Goal: Task Accomplishment & Management: Use online tool/utility

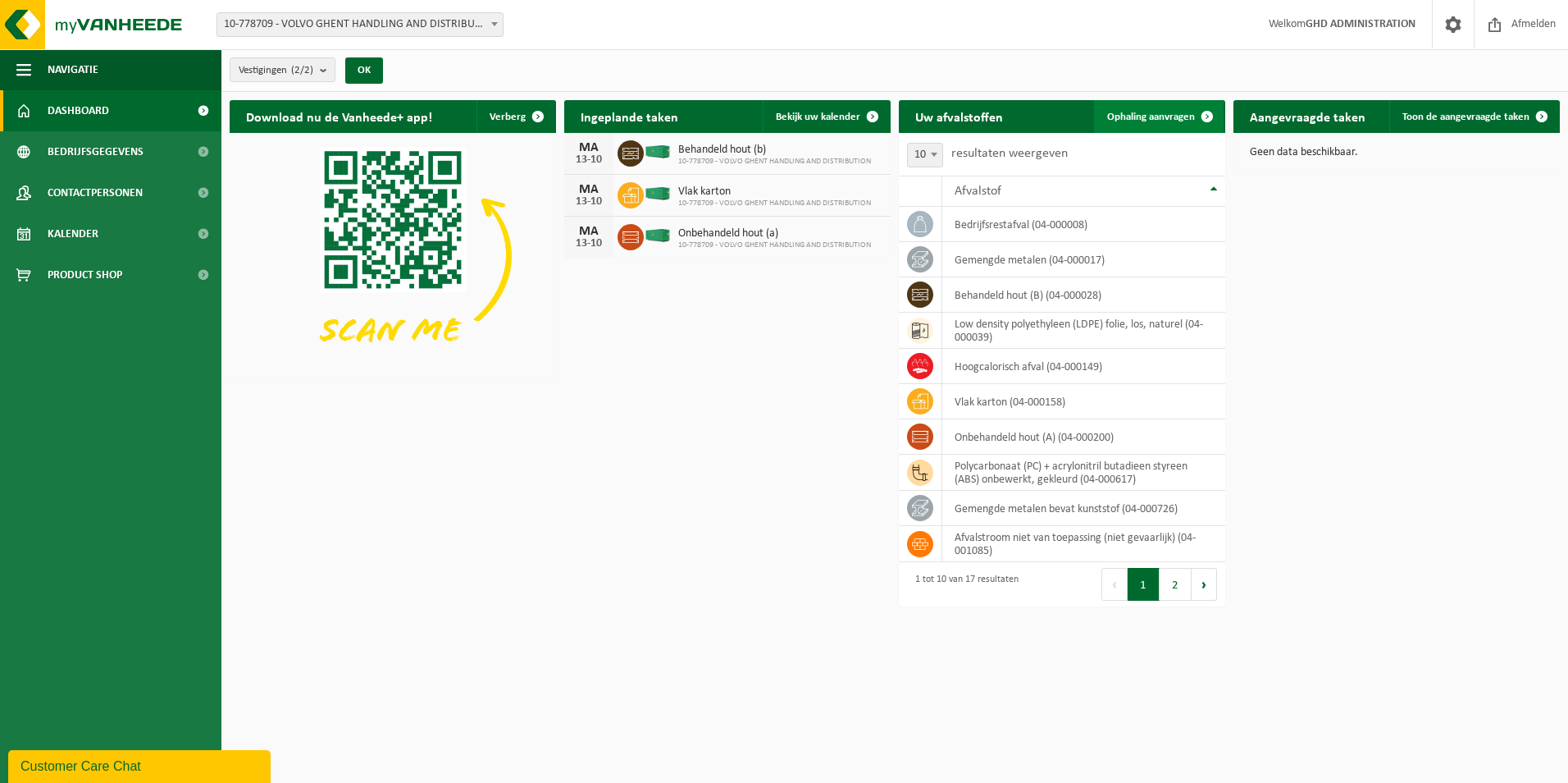
click at [1159, 121] on span "Ophaling aanvragen" at bounding box center [1151, 116] width 88 height 11
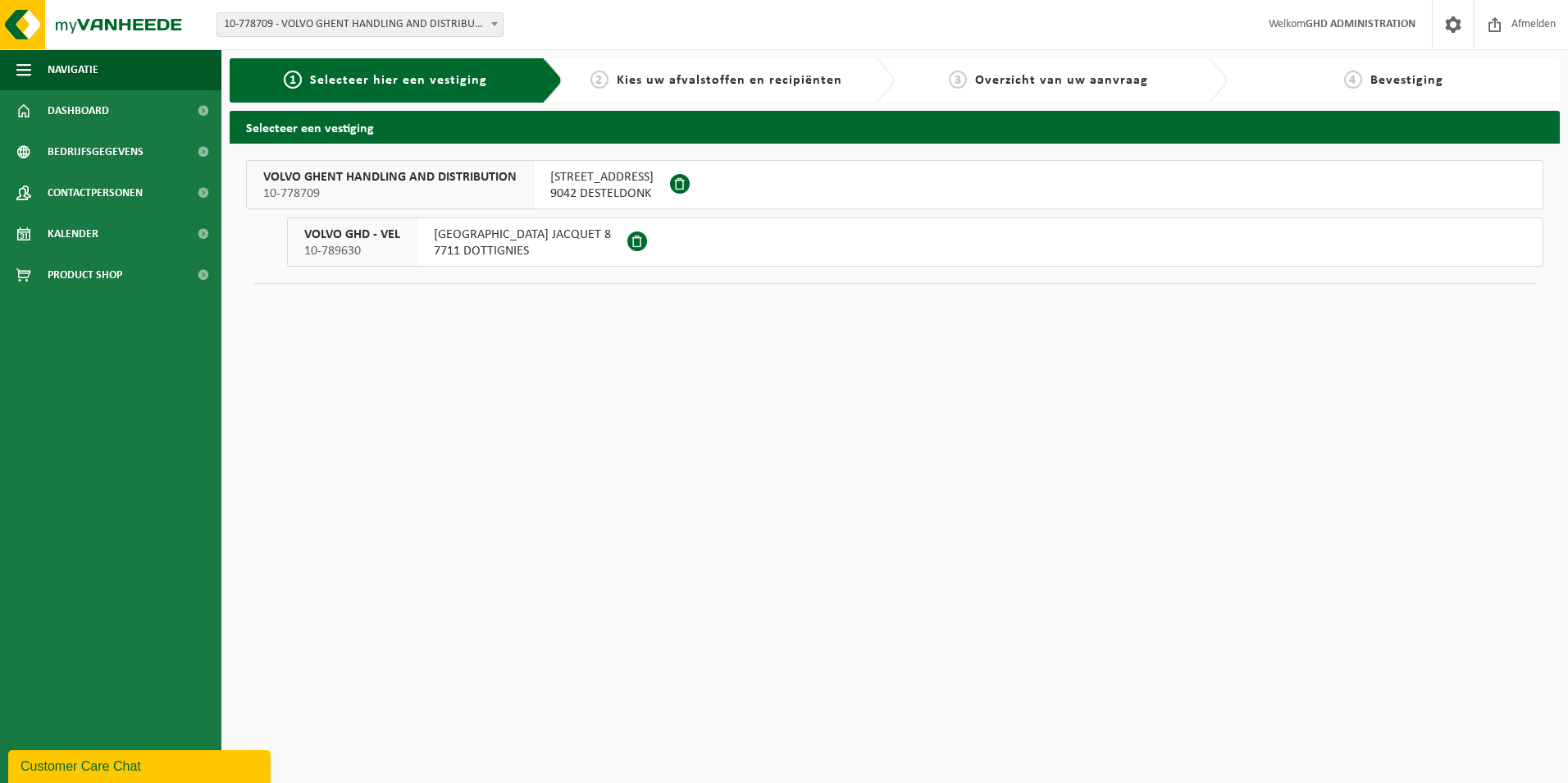
click at [591, 178] on span "SKALDENSTRAAT 102" at bounding box center [602, 177] width 104 height 16
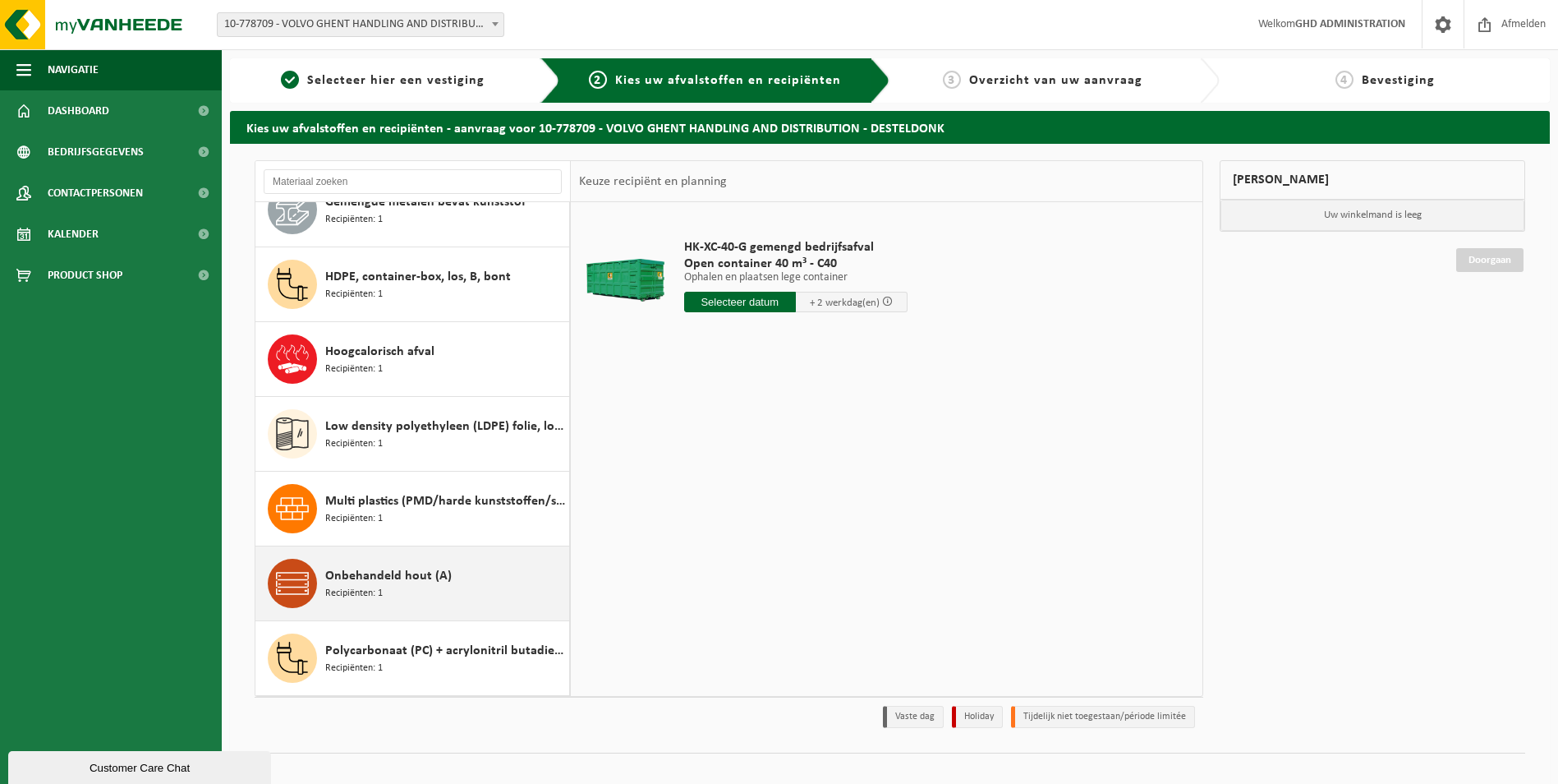
click at [426, 588] on div "Onbehandeld hout (A) Recipiënten: 1" at bounding box center [445, 583] width 240 height 49
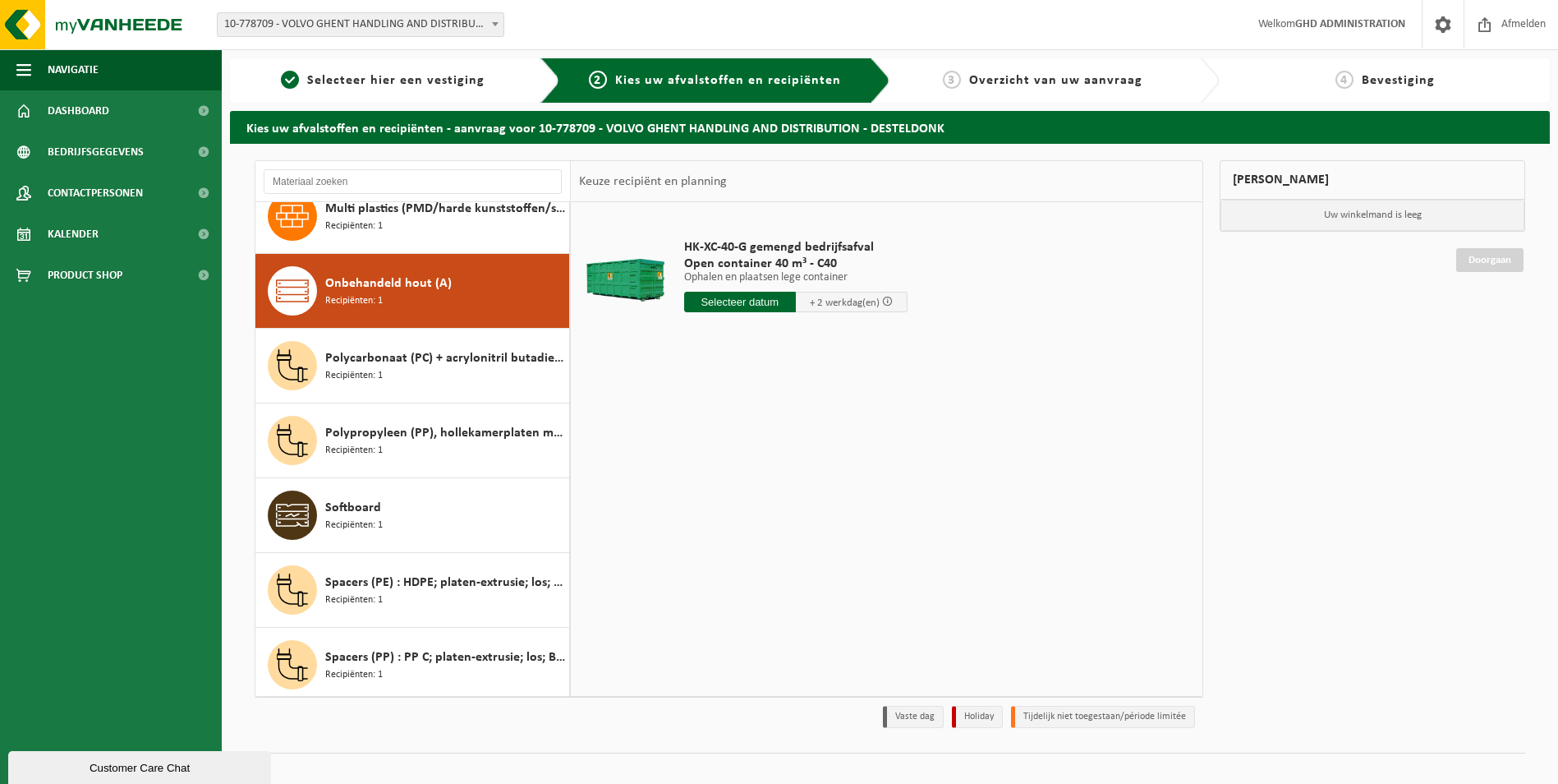
scroll to position [673, 0]
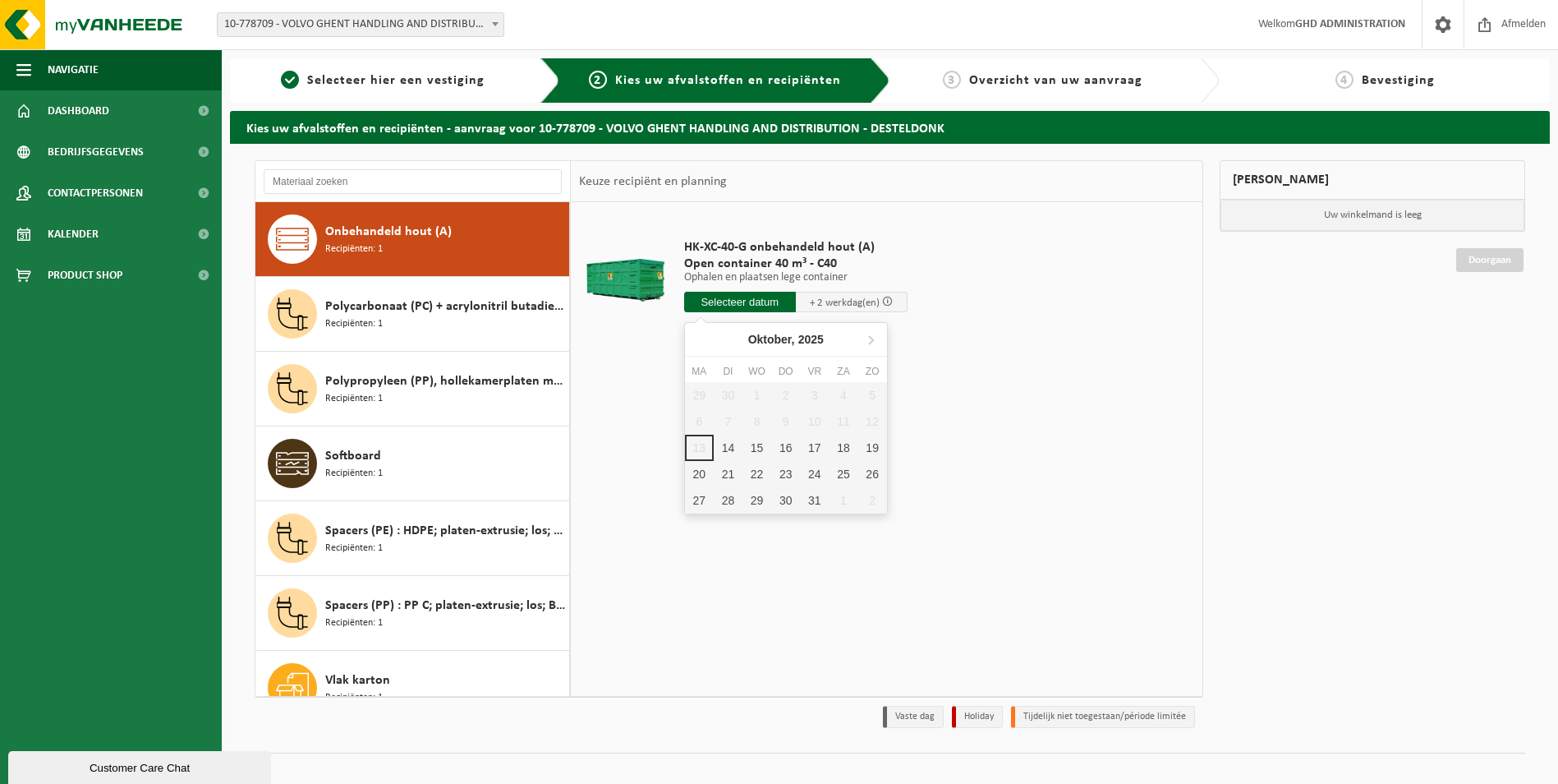
click at [722, 309] on input "text" at bounding box center [740, 302] width 111 height 20
click at [727, 447] on div "14" at bounding box center [728, 447] width 29 height 26
type input "Van 2025-10-14"
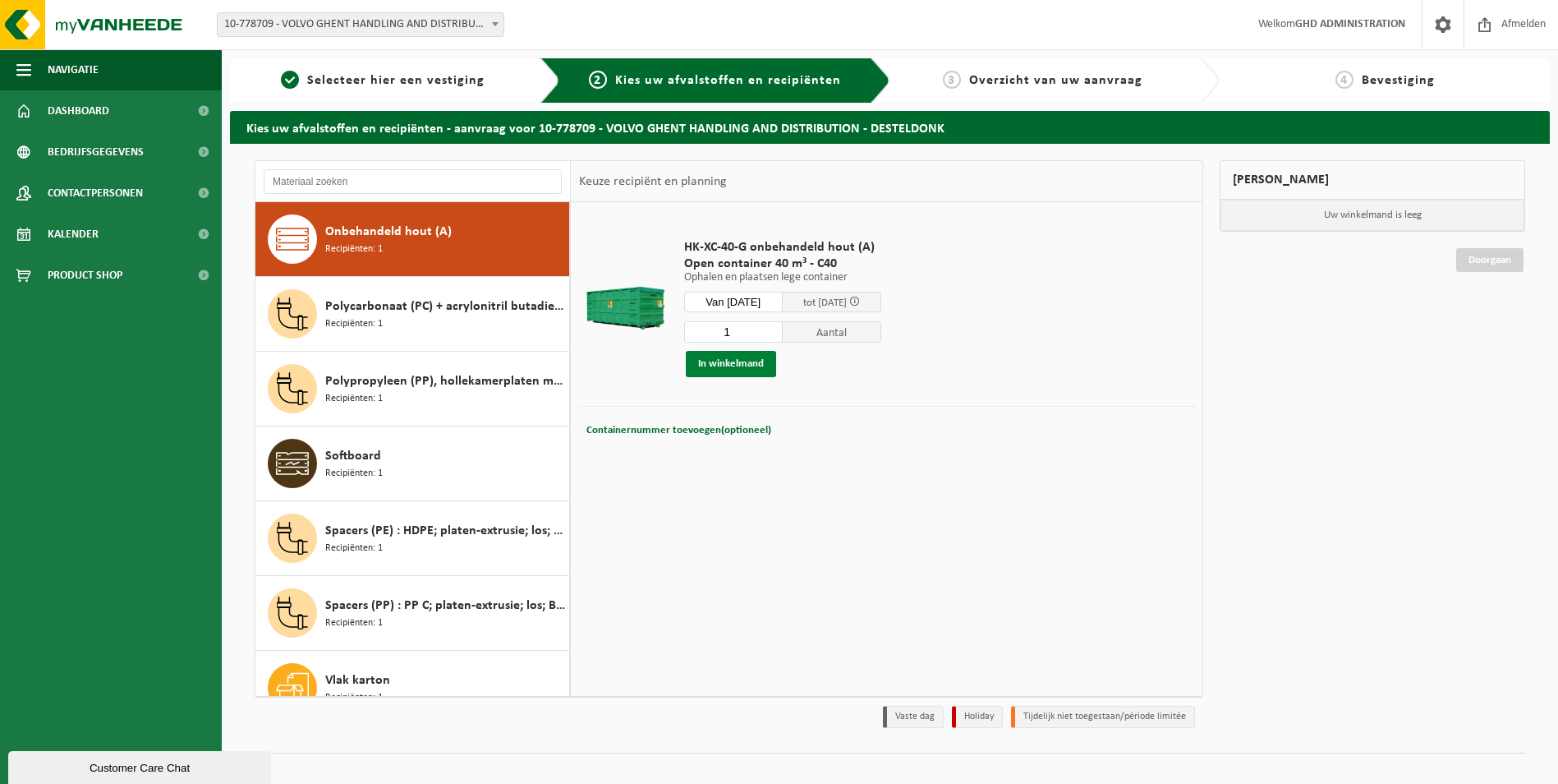
click at [728, 366] on button "In winkelmand" at bounding box center [731, 364] width 90 height 26
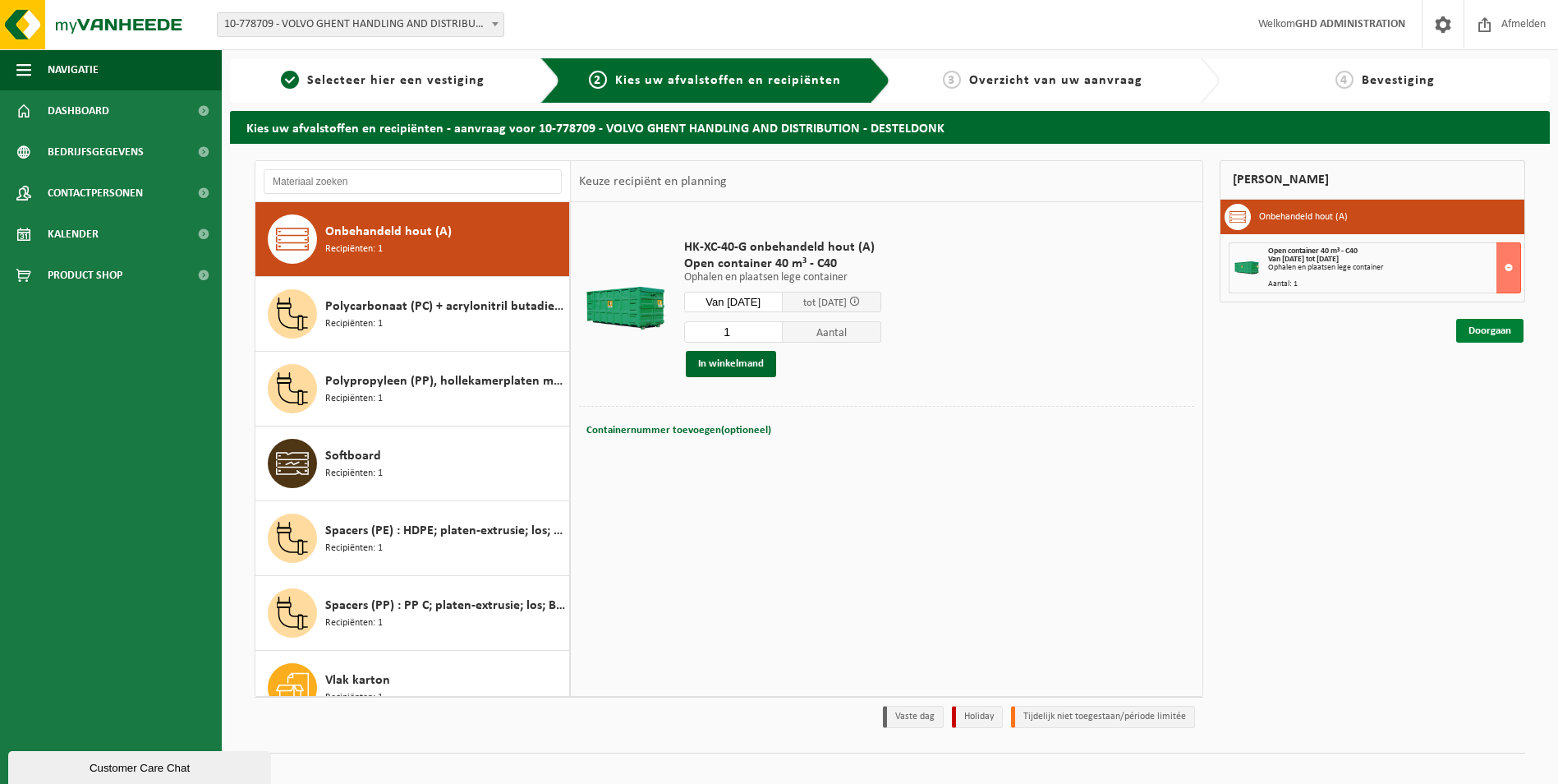
click at [1481, 332] on link "Doorgaan" at bounding box center [1490, 331] width 68 height 24
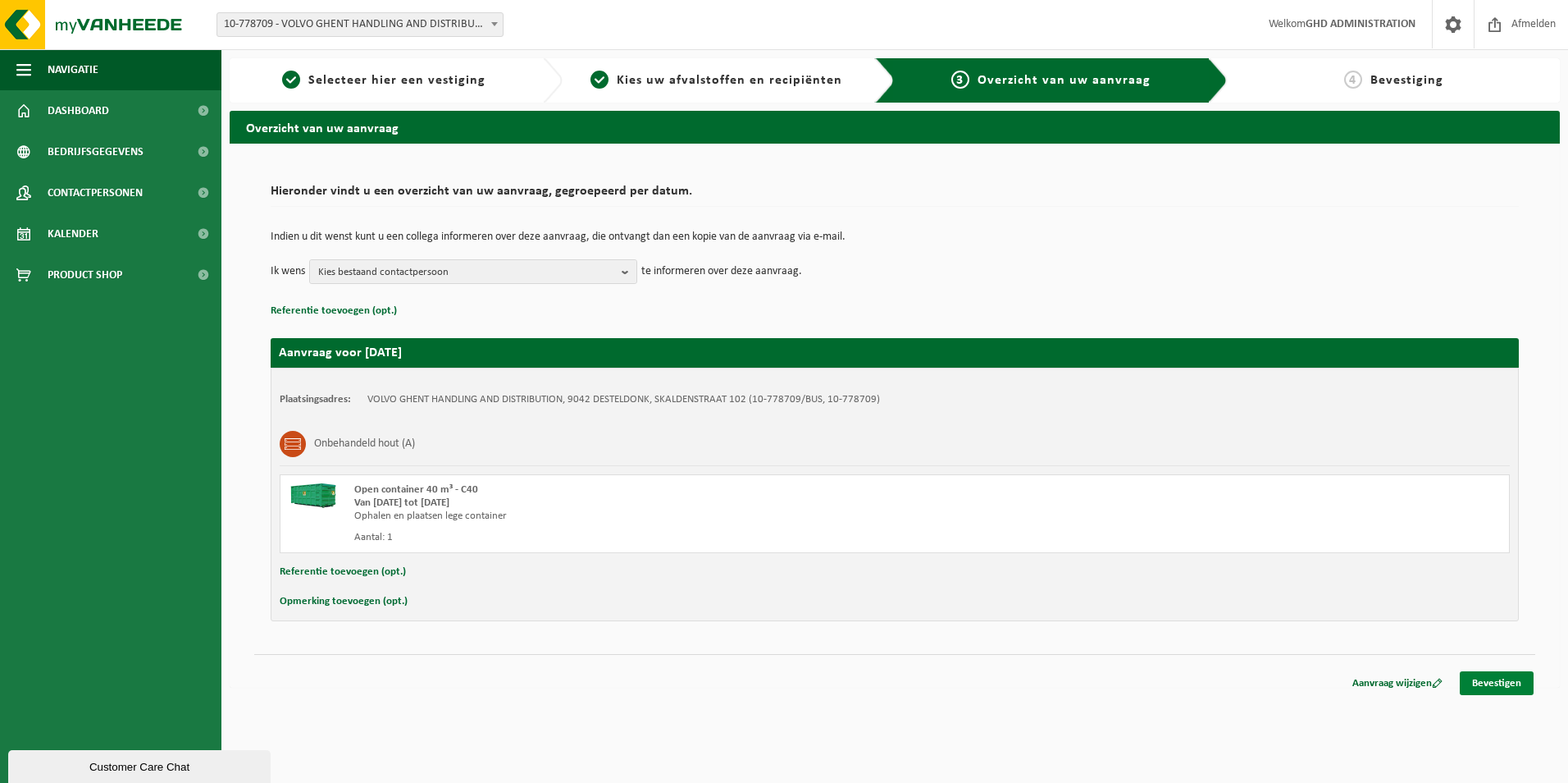
click at [1524, 684] on link "Bevestigen" at bounding box center [1496, 683] width 74 height 24
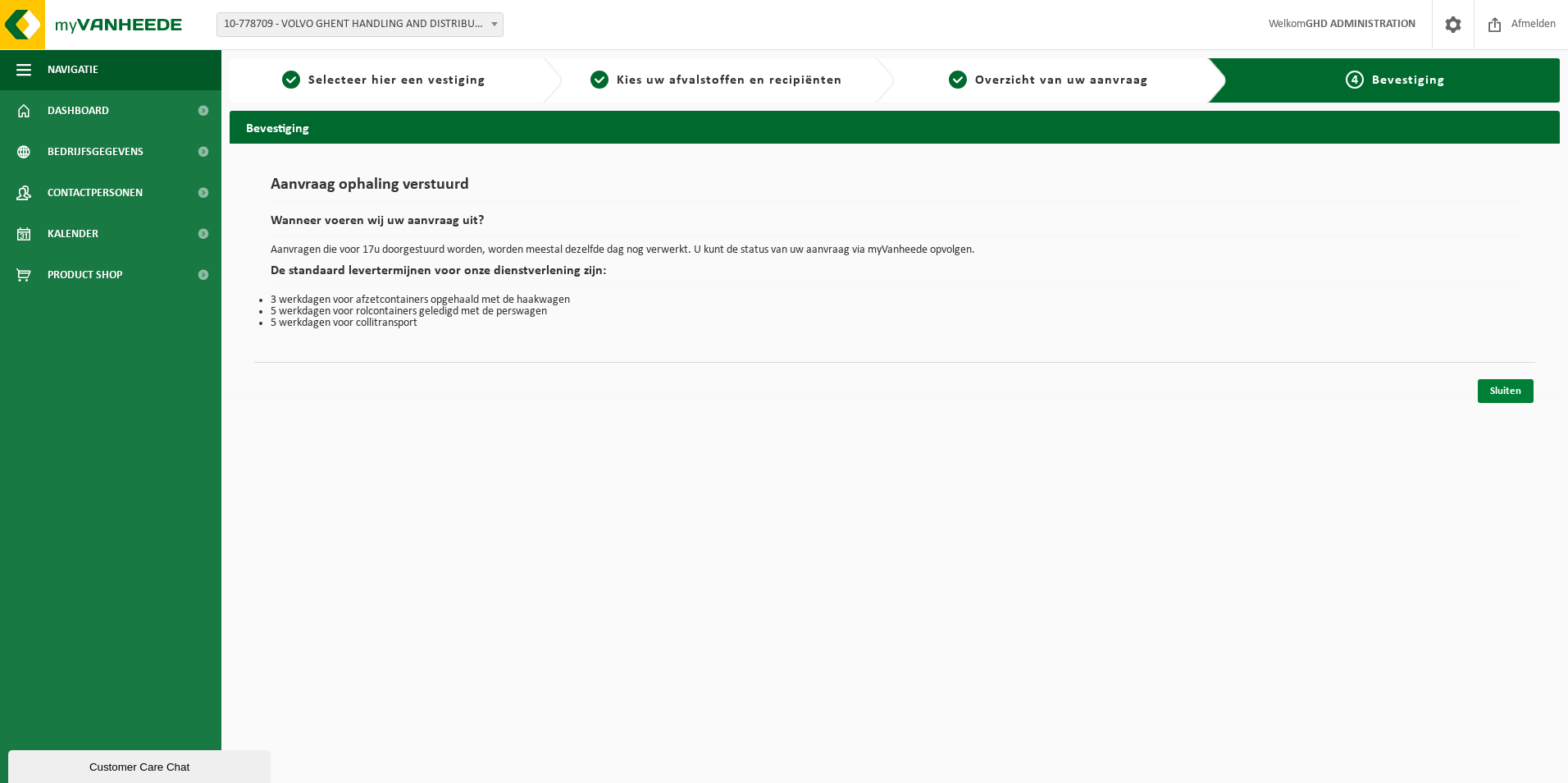
click at [1485, 387] on link "Sluiten" at bounding box center [1506, 391] width 56 height 24
